Goal: Information Seeking & Learning: Find specific fact

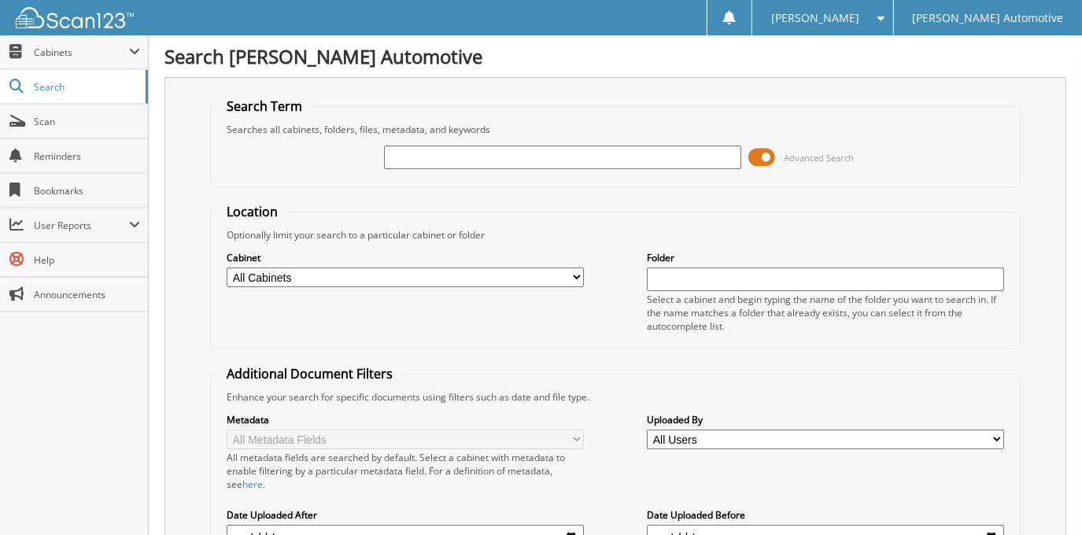
click at [758, 157] on span at bounding box center [762, 158] width 27 height 24
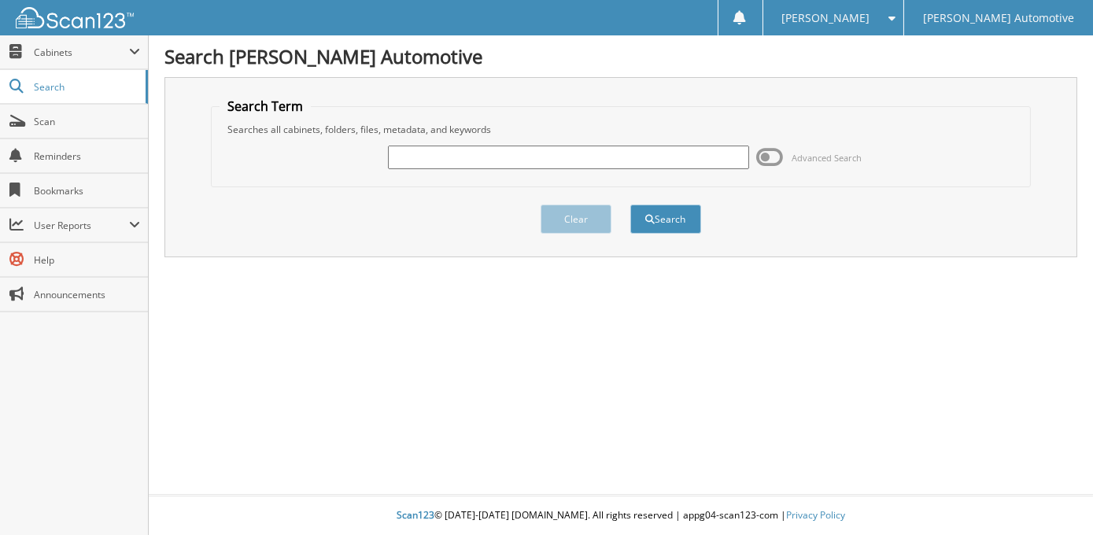
click at [595, 164] on input "text" at bounding box center [568, 158] width 361 height 24
type input "CARMELITE MILLER"
click at [630, 205] on button "Search" at bounding box center [665, 219] width 71 height 29
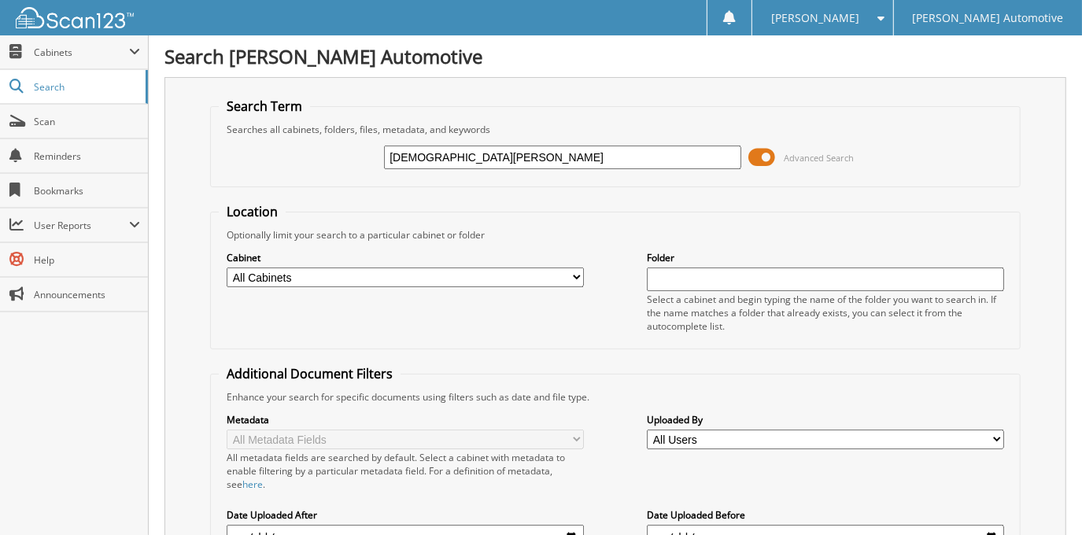
click at [763, 156] on span at bounding box center [762, 158] width 27 height 24
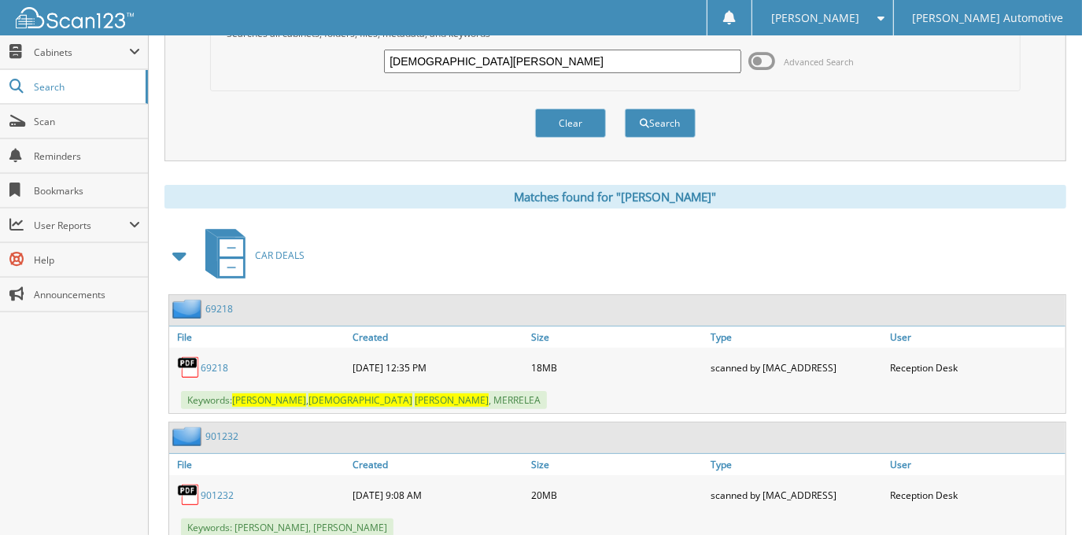
scroll to position [71, 0]
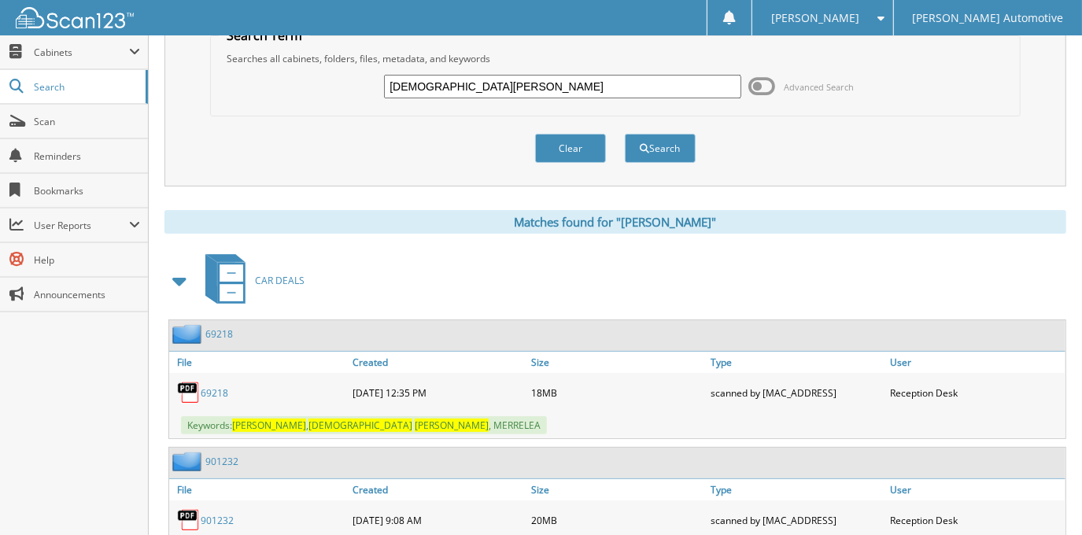
click at [220, 389] on link "69218" at bounding box center [215, 392] width 28 height 13
click at [512, 92] on input "CARMELITE MILLER" at bounding box center [562, 87] width 356 height 24
type input "FELECIA WOODS"
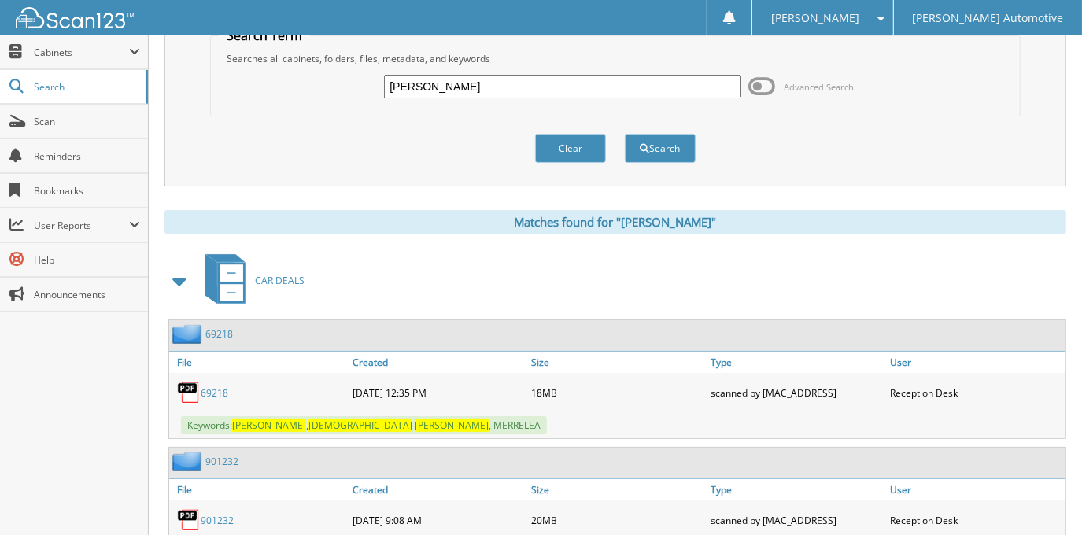
click at [625, 134] on button "Search" at bounding box center [660, 148] width 71 height 29
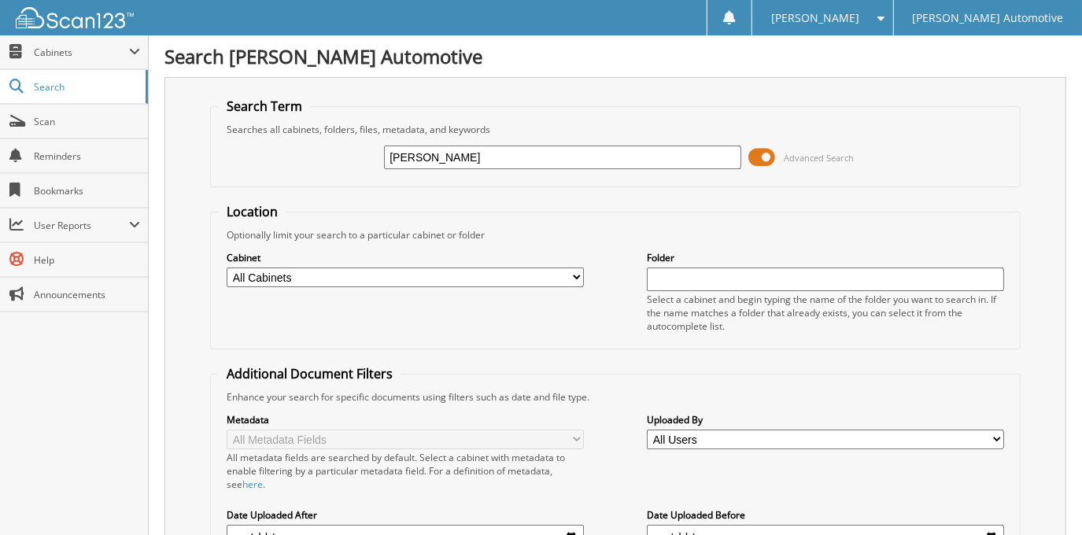
click at [757, 161] on span at bounding box center [762, 158] width 27 height 24
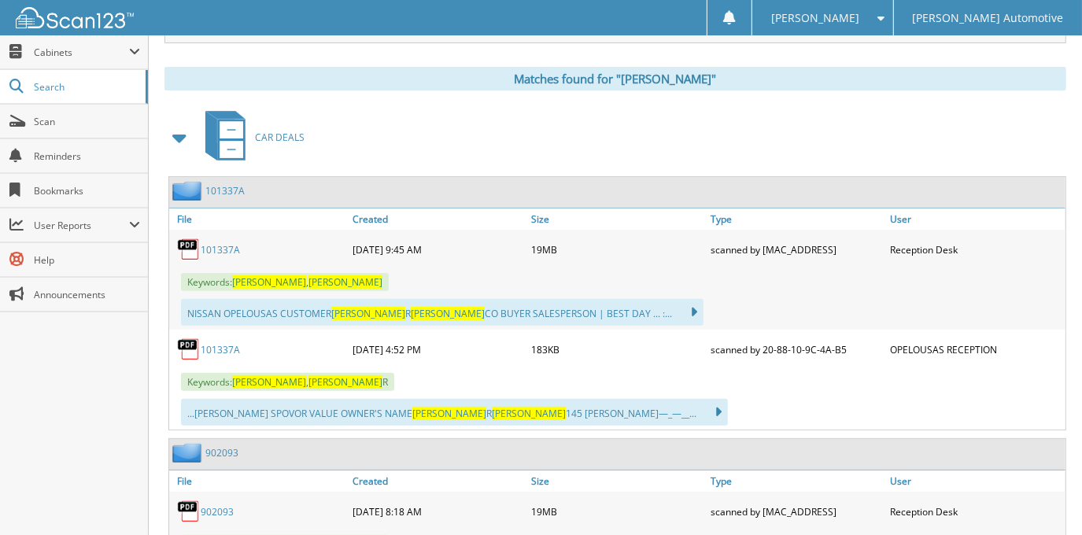
scroll to position [286, 0]
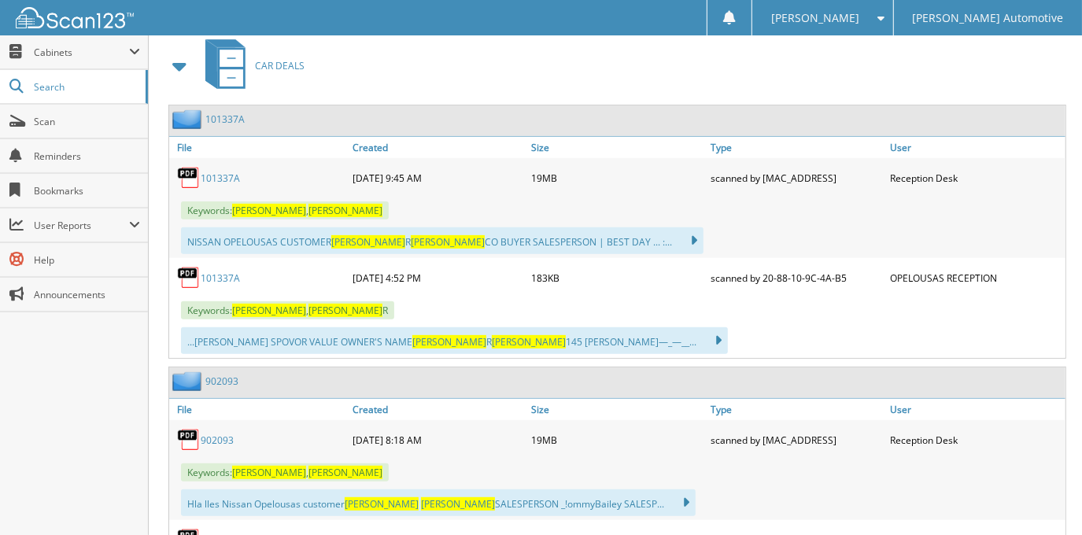
click at [227, 433] on link "902093" at bounding box center [217, 439] width 33 height 13
click at [703, 307] on div "Keywords: WOODS , FELECIA R" at bounding box center [617, 310] width 896 height 26
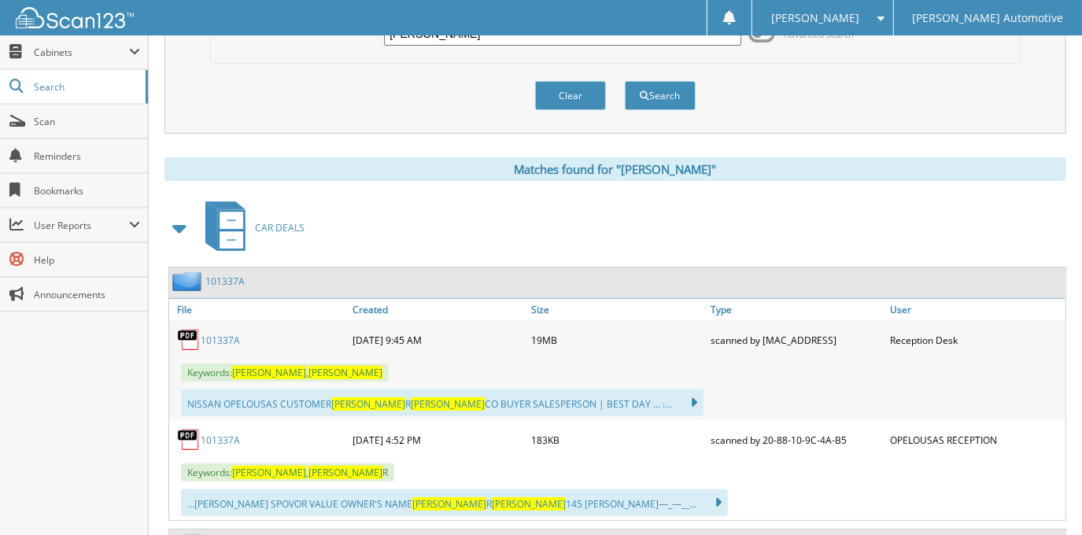
scroll to position [71, 0]
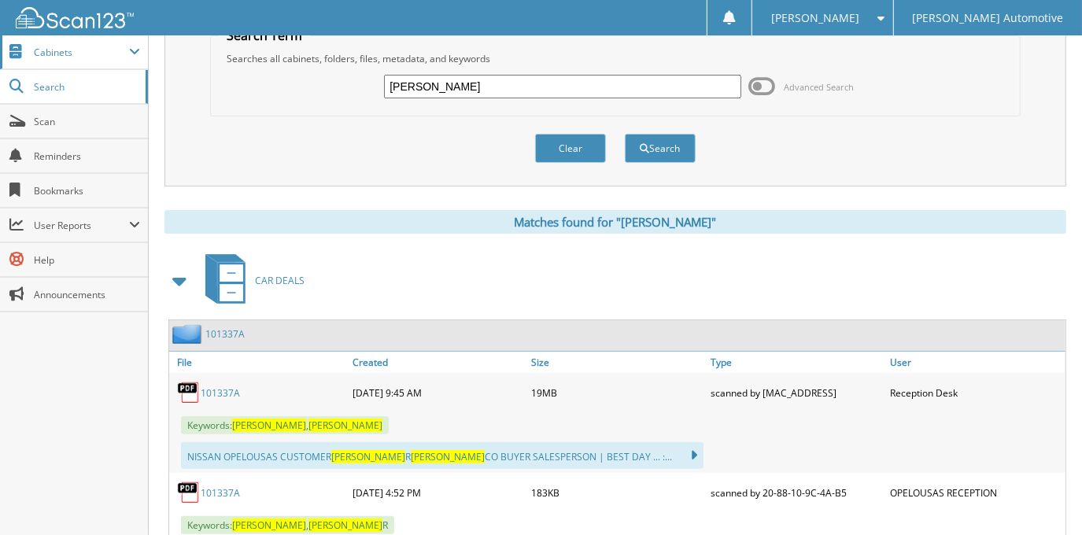
click at [83, 49] on span "Cabinets" at bounding box center [81, 52] width 95 height 13
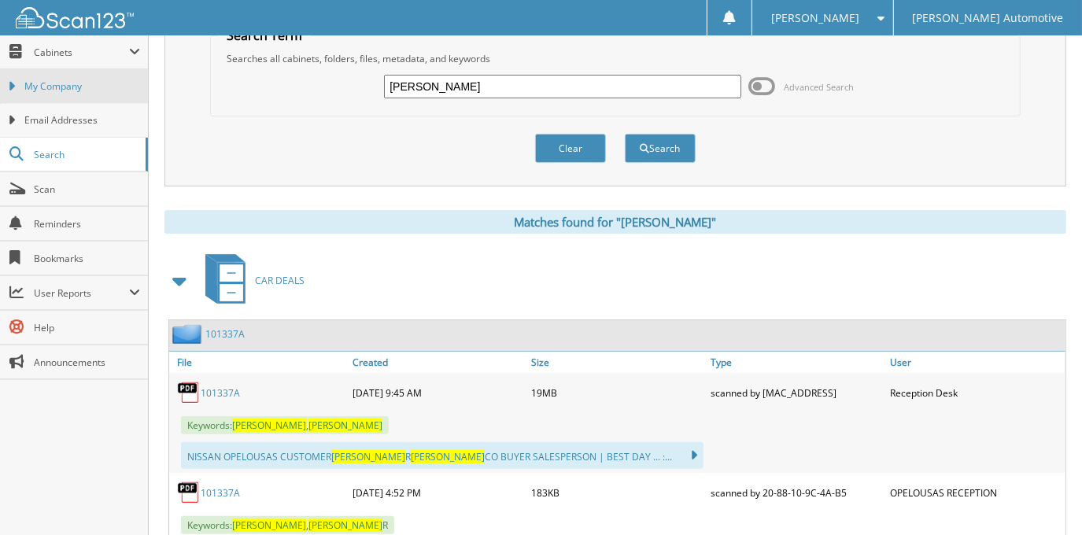
click at [90, 100] on link "My Company" at bounding box center [74, 86] width 148 height 34
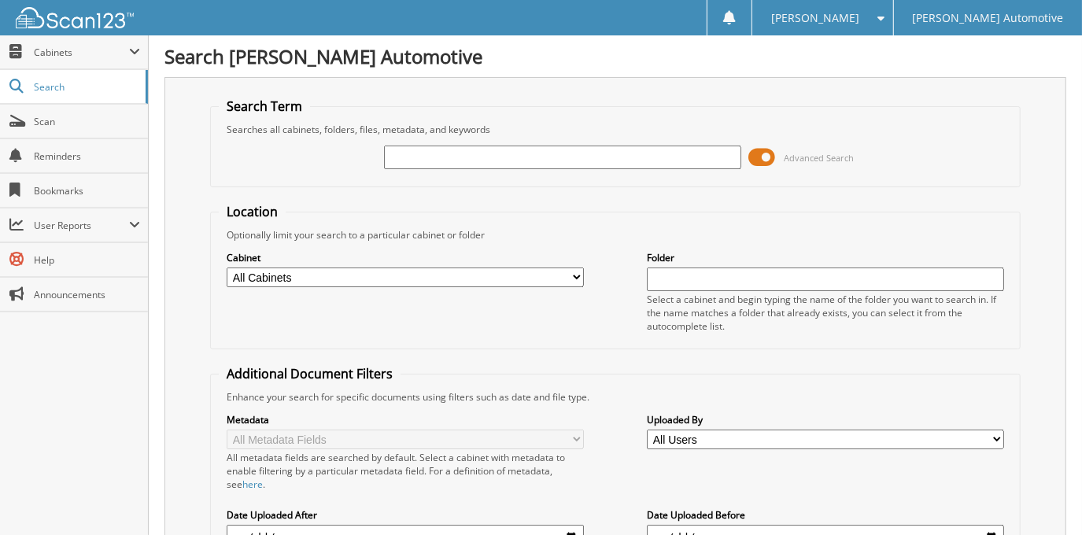
click at [762, 158] on span at bounding box center [762, 158] width 27 height 24
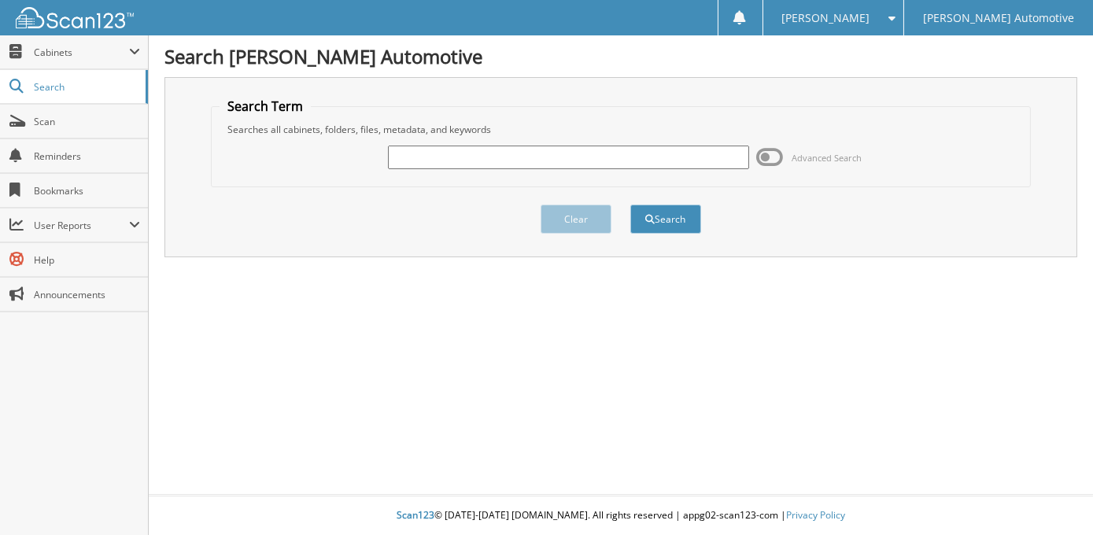
click at [528, 154] on input "text" at bounding box center [568, 158] width 361 height 24
type input "[PERSON_NAME]"
click at [630, 205] on button "Search" at bounding box center [665, 219] width 71 height 29
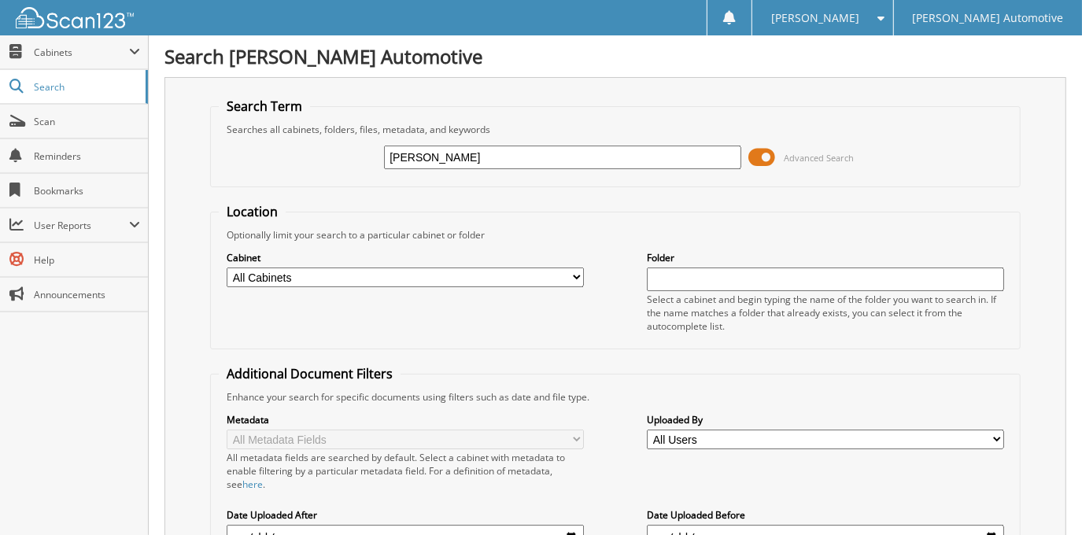
click at [751, 157] on span at bounding box center [762, 158] width 27 height 24
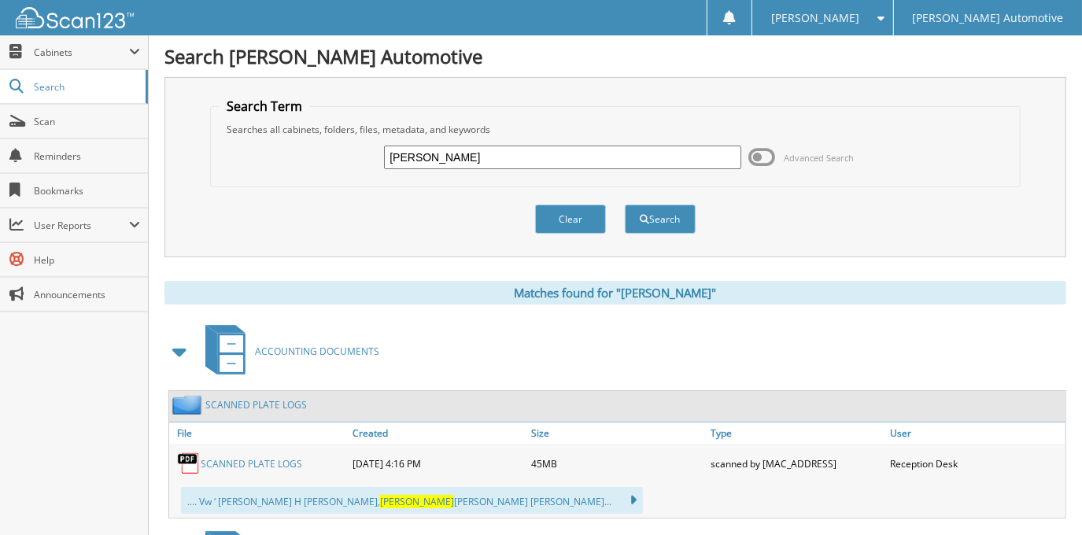
drag, startPoint x: 513, startPoint y: 154, endPoint x: 431, endPoint y: 158, distance: 81.9
click at [431, 158] on input "TAMIKA ROGERS" at bounding box center [562, 158] width 356 height 24
type input "TAMIKA ALLEN"
click at [625, 205] on button "Search" at bounding box center [660, 219] width 71 height 29
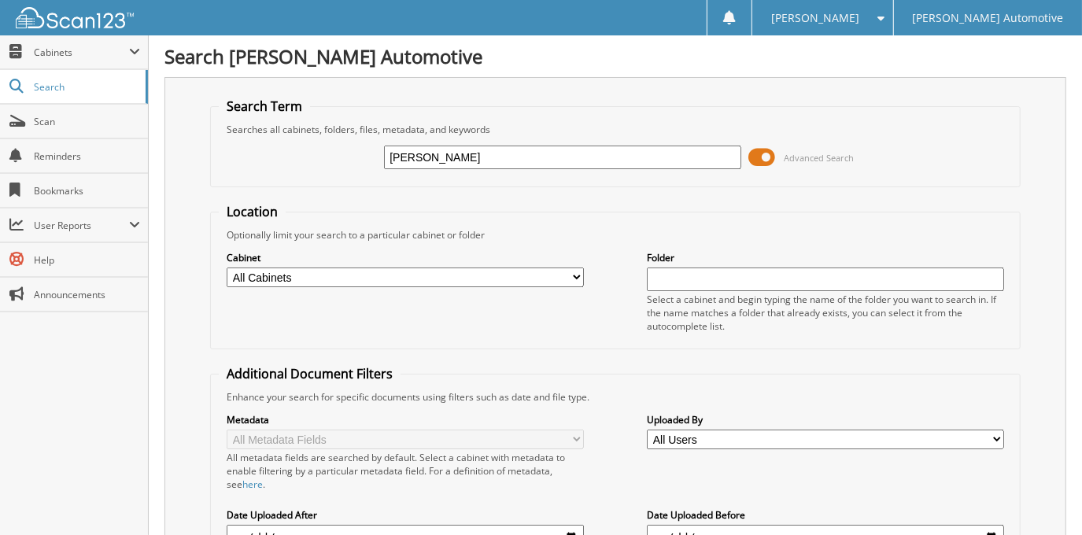
click at [774, 160] on span at bounding box center [762, 158] width 27 height 24
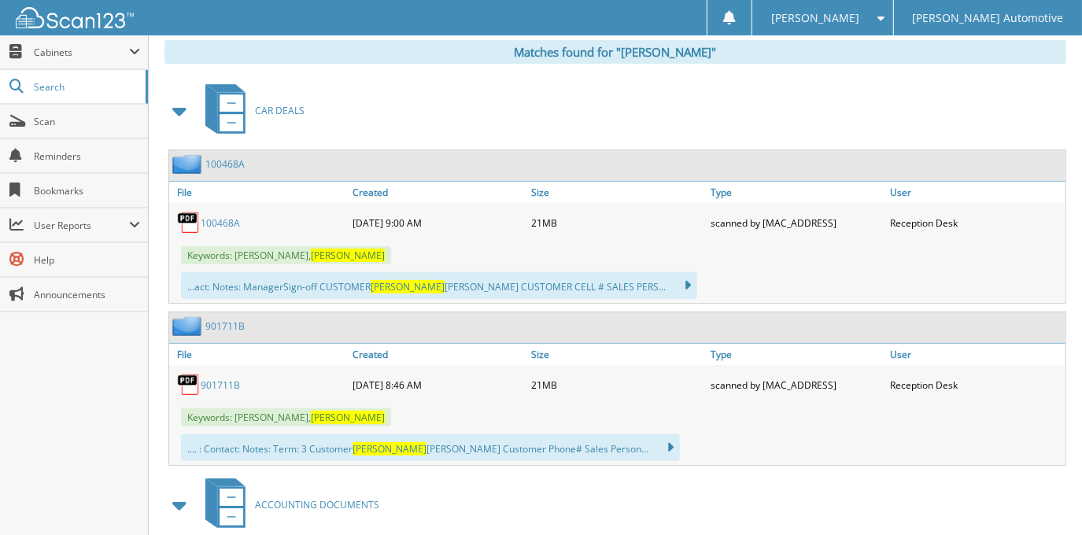
scroll to position [219, 0]
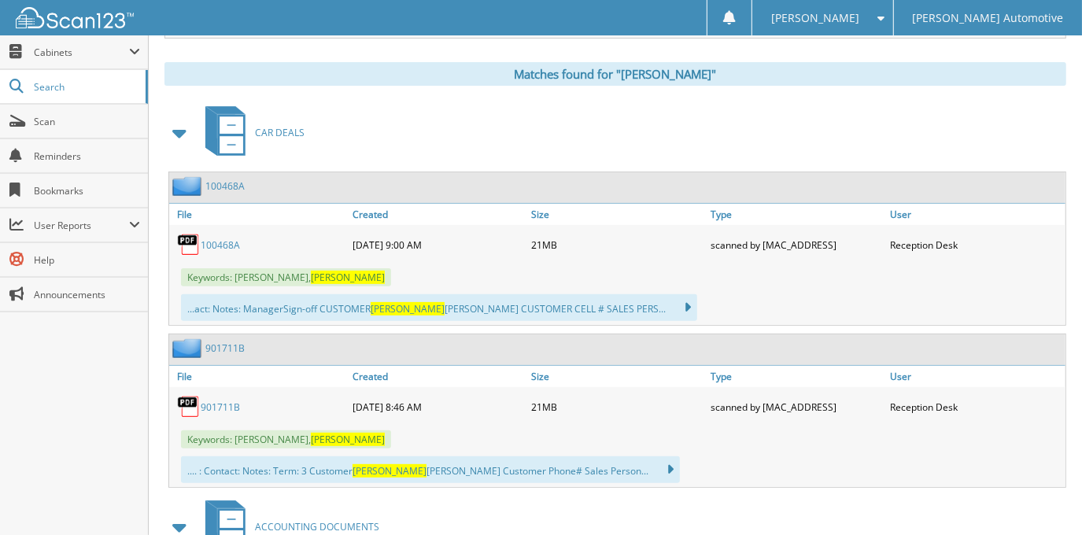
click at [220, 241] on link "100468A" at bounding box center [220, 244] width 39 height 13
click at [218, 404] on link "901711B" at bounding box center [220, 406] width 39 height 13
click at [662, 290] on div "...act: Notes: ManagerSign-off CUSTOMER Tamika Robertson CUSTOMER CELL # SALES …" at bounding box center [617, 307] width 896 height 35
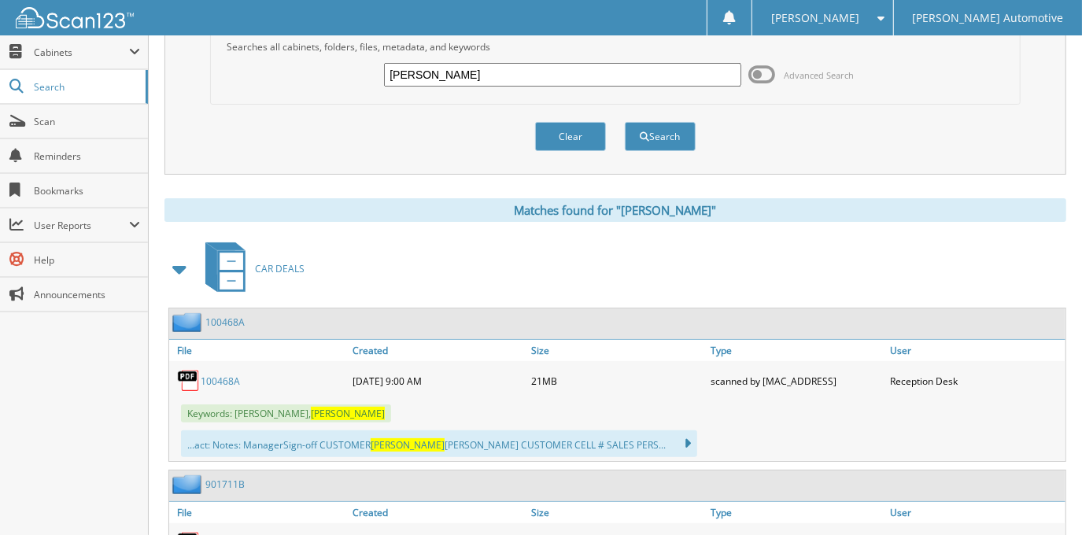
scroll to position [0, 0]
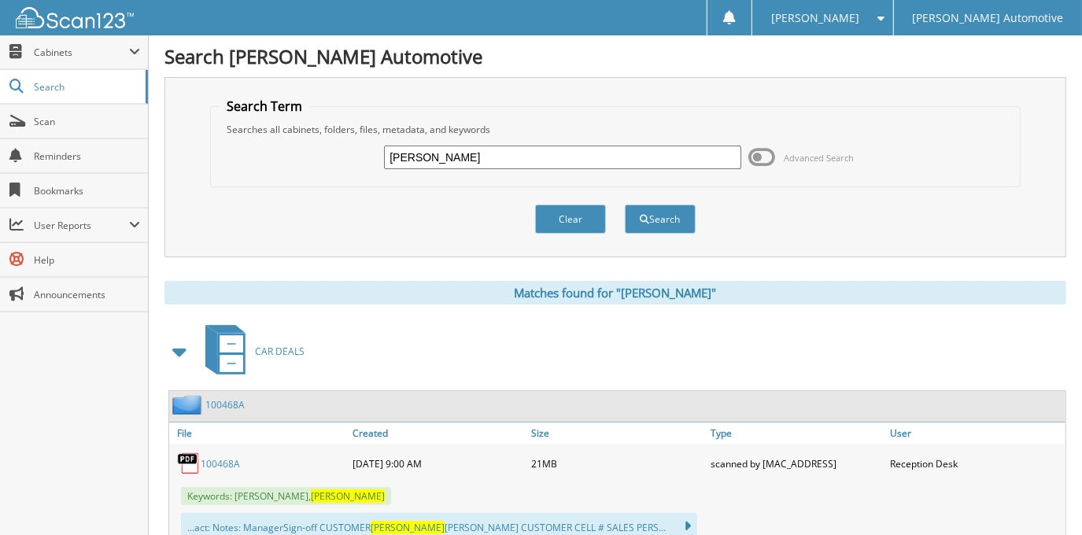
drag, startPoint x: 472, startPoint y: 160, endPoint x: 312, endPoint y: 160, distance: 160.5
click at [312, 160] on div "TAMIKA ALLEN Advanced Search" at bounding box center [615, 157] width 792 height 42
type input "TAMEKA ROGERS"
click at [625, 205] on button "Search" at bounding box center [660, 219] width 71 height 29
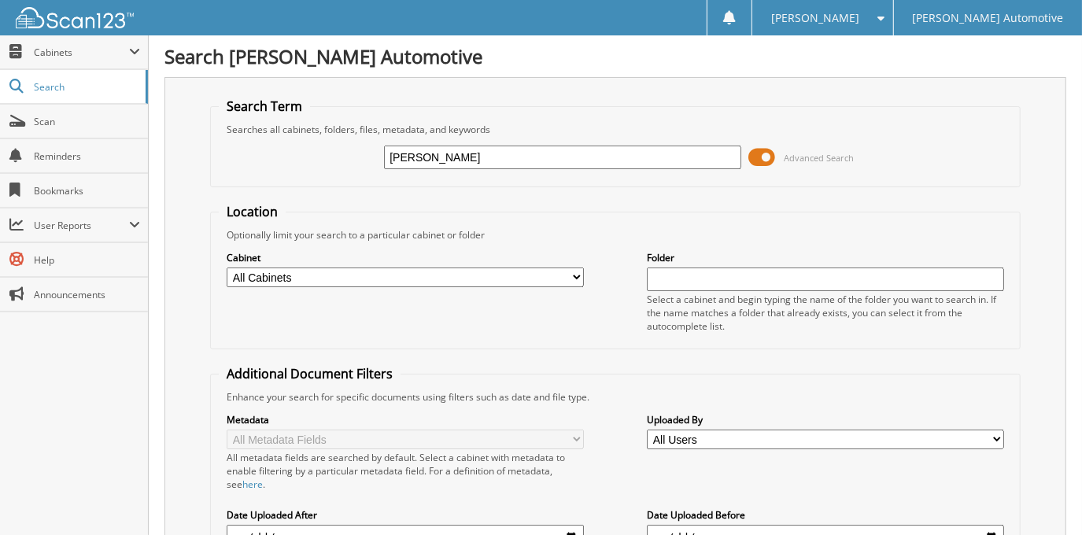
click at [774, 156] on span at bounding box center [762, 158] width 27 height 24
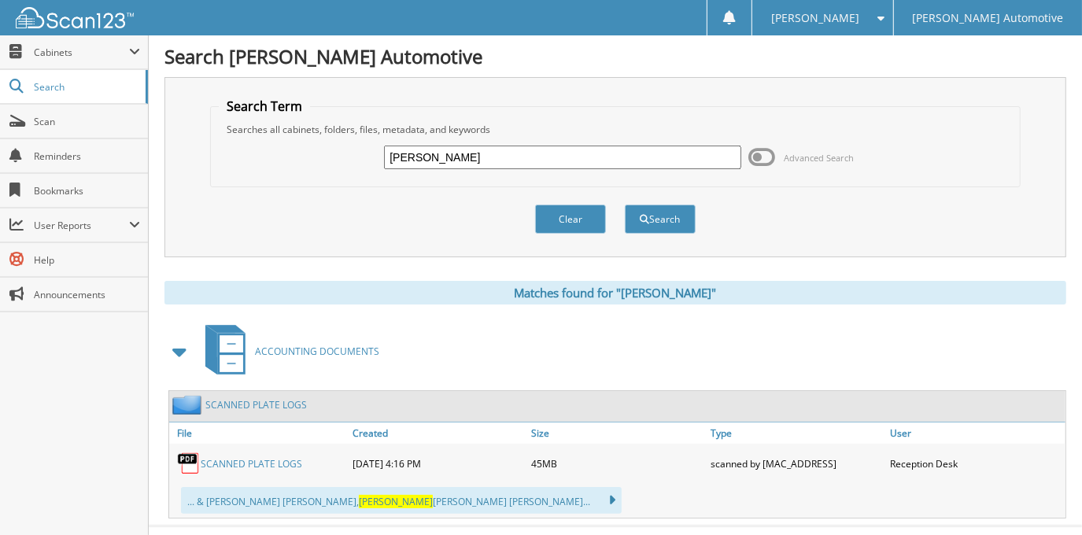
scroll to position [27, 0]
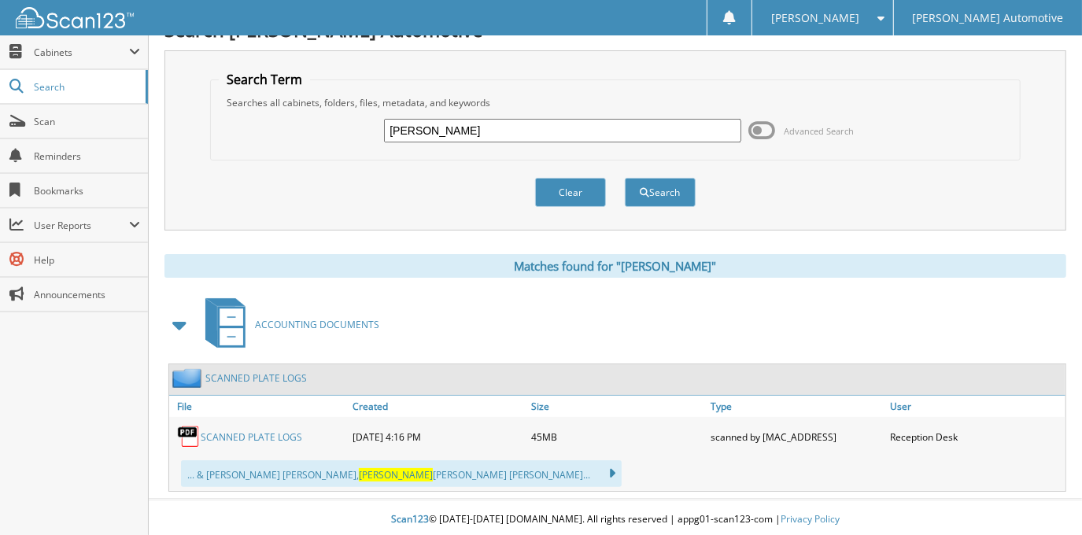
drag, startPoint x: 499, startPoint y: 132, endPoint x: 452, endPoint y: 133, distance: 46.4
click at [452, 133] on input "[PERSON_NAME]" at bounding box center [562, 131] width 356 height 24
type input "TAMEKA RODGERS"
click at [625, 178] on button "Search" at bounding box center [660, 192] width 71 height 29
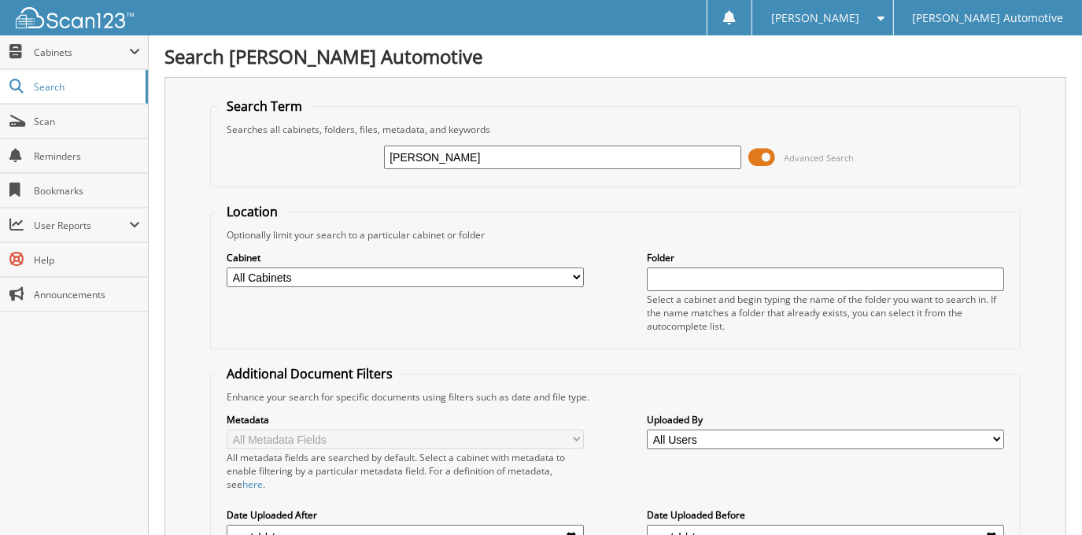
click at [766, 153] on span at bounding box center [762, 158] width 27 height 24
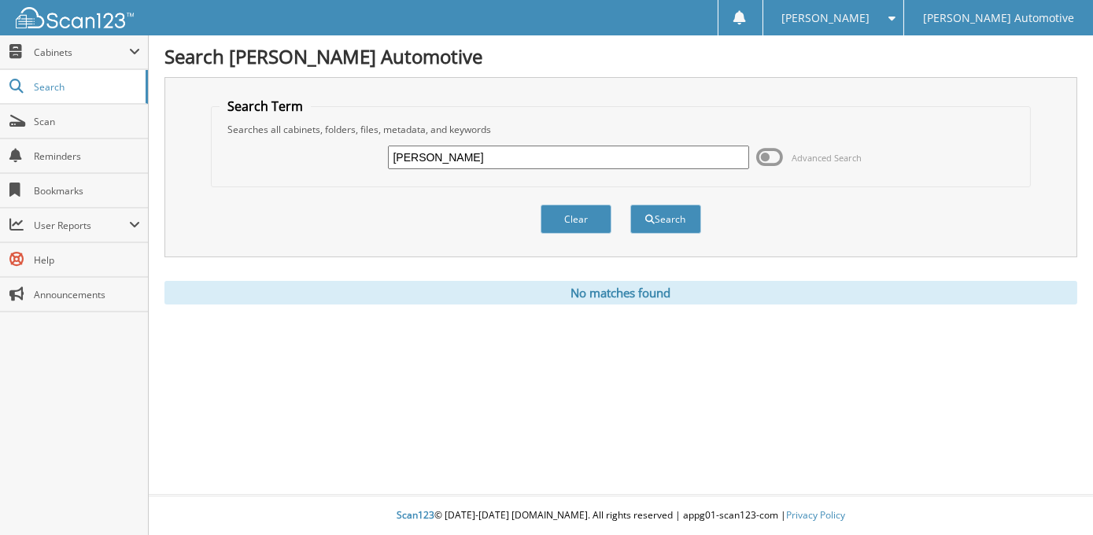
drag, startPoint x: 514, startPoint y: 156, endPoint x: 435, endPoint y: 162, distance: 78.9
click at [435, 162] on input "TAMEKA RODGERS" at bounding box center [568, 158] width 361 height 24
type input "[PERSON_NAME]"
click at [630, 205] on button "Search" at bounding box center [665, 219] width 71 height 29
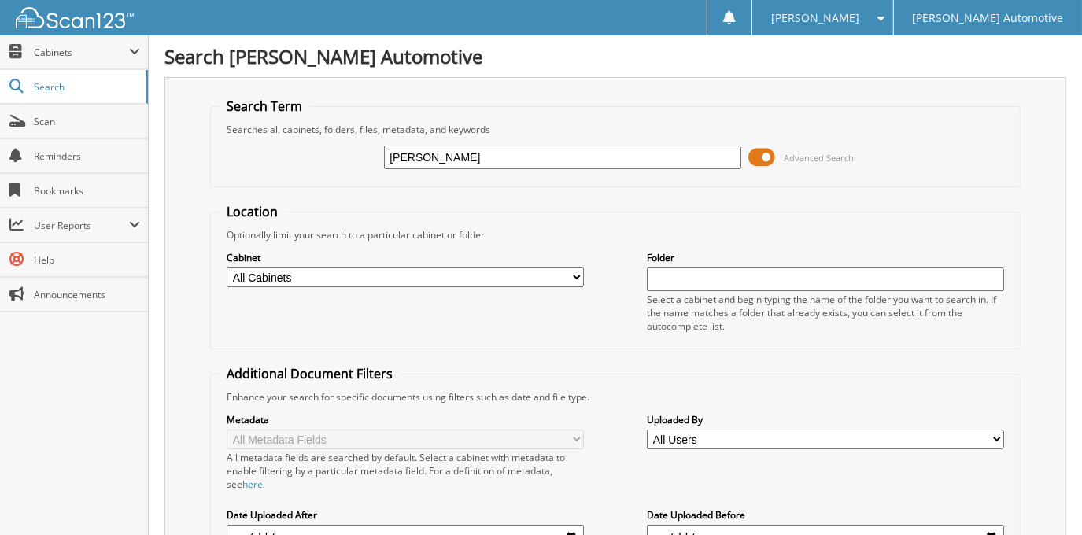
click at [765, 159] on span at bounding box center [762, 158] width 27 height 24
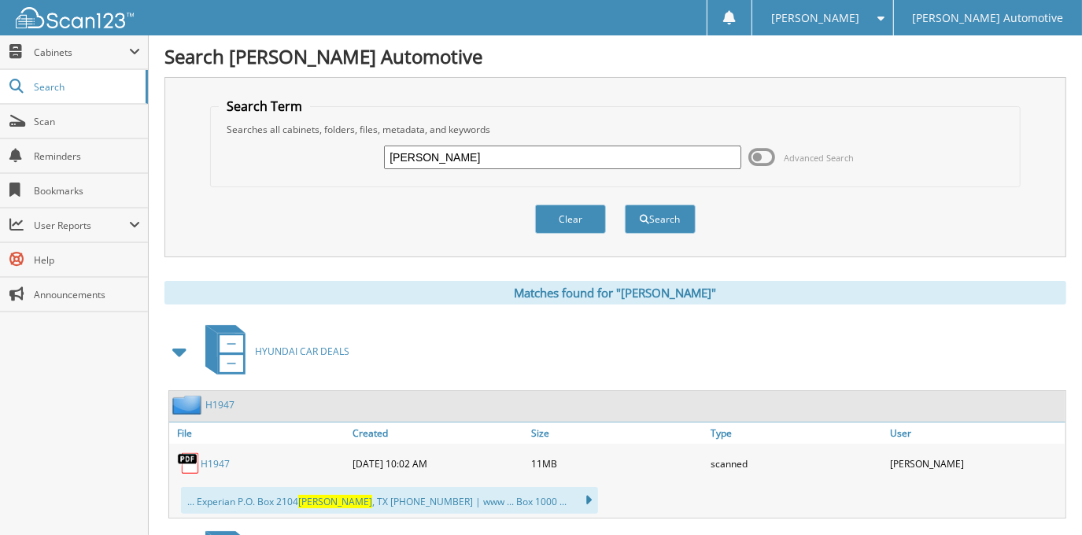
drag, startPoint x: 510, startPoint y: 156, endPoint x: 374, endPoint y: 168, distance: 135.9
click at [374, 168] on div "[PERSON_NAME] Advanced Search" at bounding box center [615, 157] width 792 height 42
click at [866, 87] on div "Search Term Searches all cabinets, folders, files, metadata, and keywords Advan…" at bounding box center [615, 167] width 902 height 180
click at [102, 50] on span "Cabinets" at bounding box center [81, 52] width 95 height 13
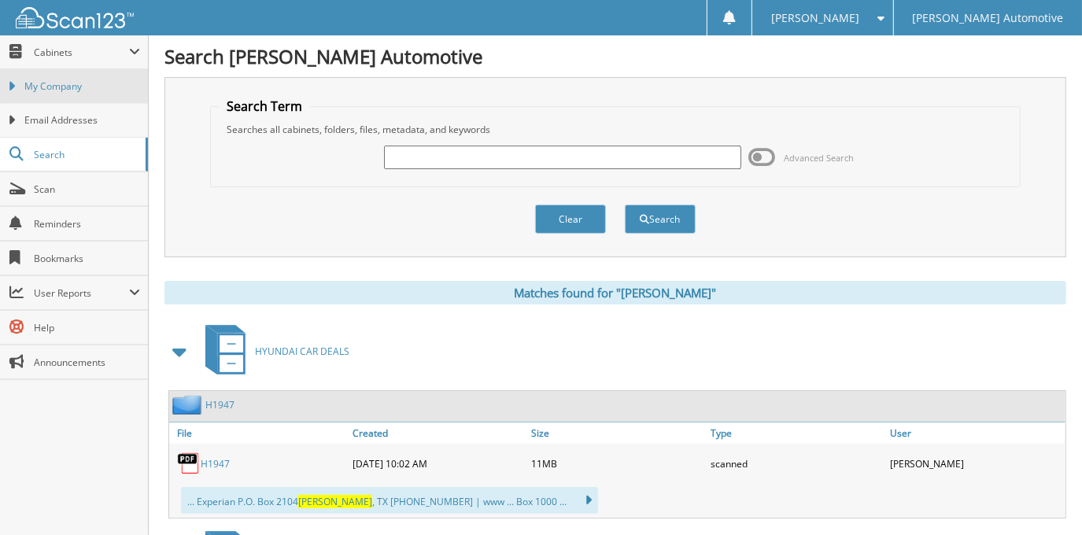
click at [108, 83] on span "My Company" at bounding box center [82, 86] width 116 height 14
